Goal: Find specific page/section: Find specific page/section

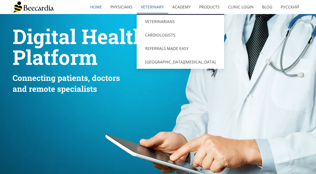
click at [150, 8] on link "Veterinary" at bounding box center [152, 7] width 31 height 13
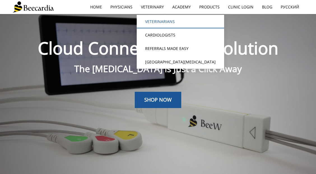
scroll to position [14, 0]
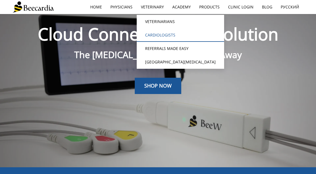
click at [164, 34] on link "Cardiologists" at bounding box center [180, 34] width 87 height 13
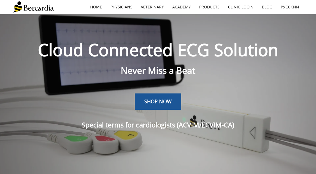
scroll to position [14, 0]
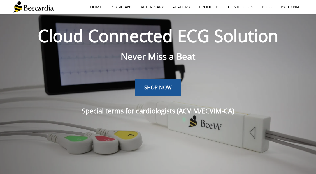
drag, startPoint x: 313, startPoint y: 16, endPoint x: 313, endPoint y: 21, distance: 5.3
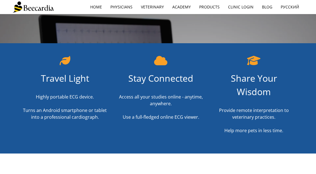
scroll to position [163, 0]
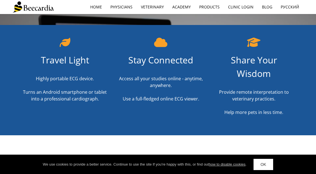
drag, startPoint x: 313, startPoint y: 22, endPoint x: 313, endPoint y: 25, distance: 3.9
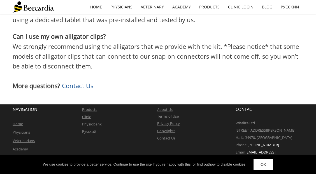
scroll to position [0, 0]
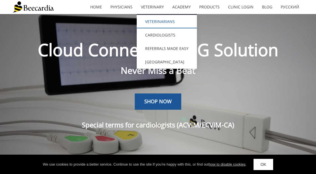
click at [158, 23] on link "Veterinarians" at bounding box center [167, 21] width 60 height 13
